Goal: Information Seeking & Learning: Learn about a topic

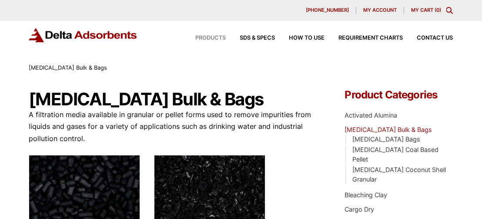
click at [220, 38] on span "Products" at bounding box center [211, 38] width 30 height 6
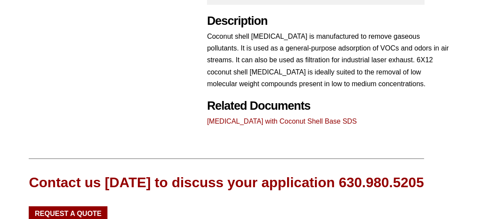
scroll to position [391, 0]
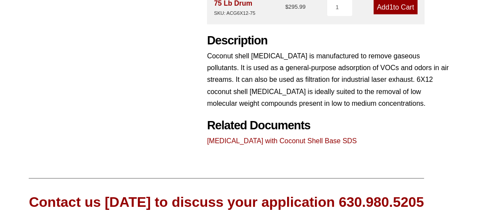
click at [241, 140] on link "Activated Carbon with Coconut Shell Base SDS" at bounding box center [282, 140] width 150 height 7
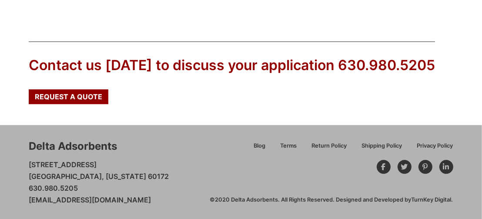
scroll to position [1796, 0]
